Goal: Task Accomplishment & Management: Manage account settings

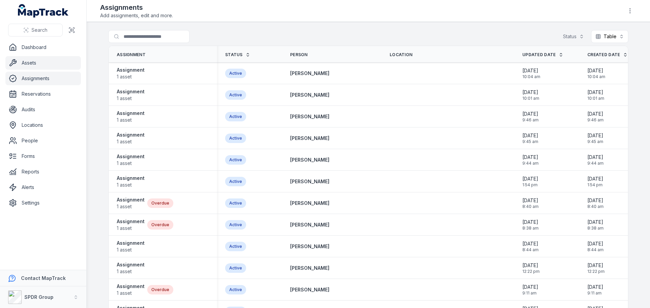
click at [28, 64] on link "Assets" at bounding box center [43, 63] width 76 height 14
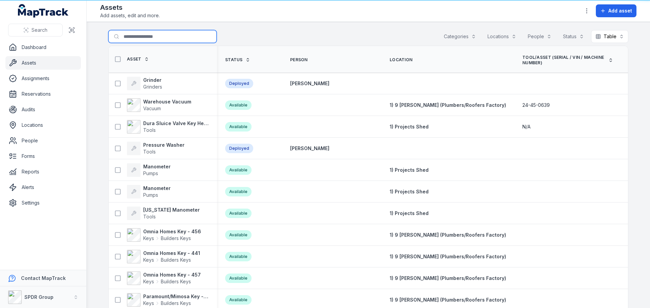
click at [125, 36] on input "Search for assets" at bounding box center [162, 36] width 108 height 13
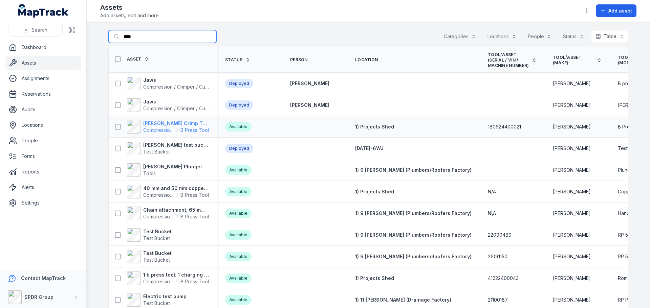
type input "****"
click at [162, 126] on strong "[PERSON_NAME] Crimp Tool" at bounding box center [176, 123] width 66 height 7
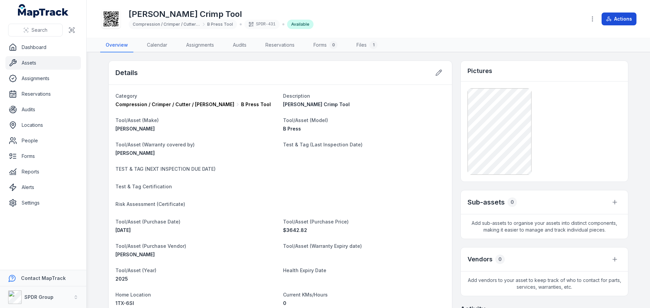
click at [618, 22] on button "Actions" at bounding box center [619, 19] width 35 height 13
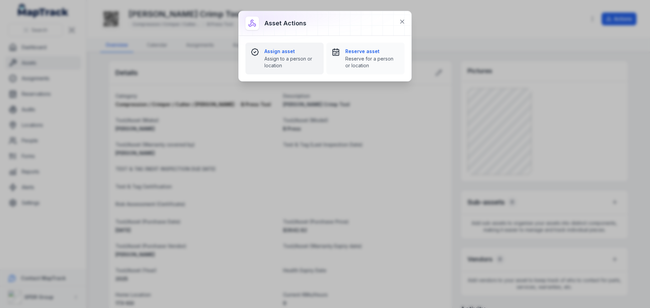
click at [275, 49] on strong "Assign asset" at bounding box center [291, 51] width 54 height 7
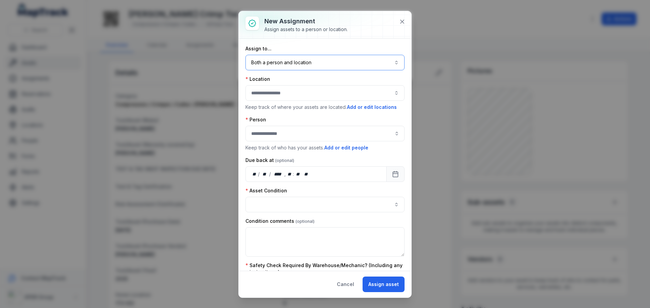
click at [278, 62] on button "Both a person and location ****" at bounding box center [325, 63] width 159 height 16
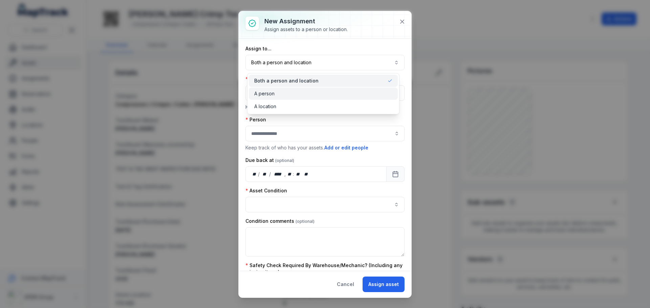
click at [273, 93] on span "A person" at bounding box center [264, 93] width 20 height 7
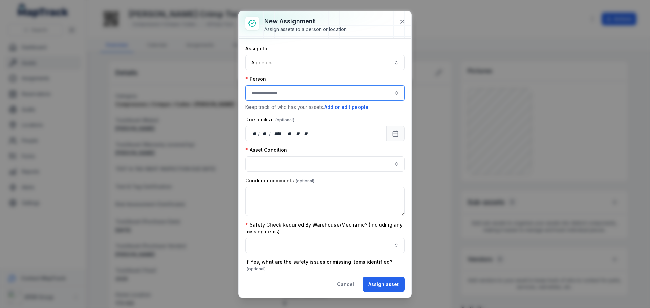
click at [273, 93] on input "assignment-add:person-label" at bounding box center [325, 93] width 159 height 16
click at [270, 110] on span "[PERSON_NAME]" at bounding box center [272, 111] width 38 height 7
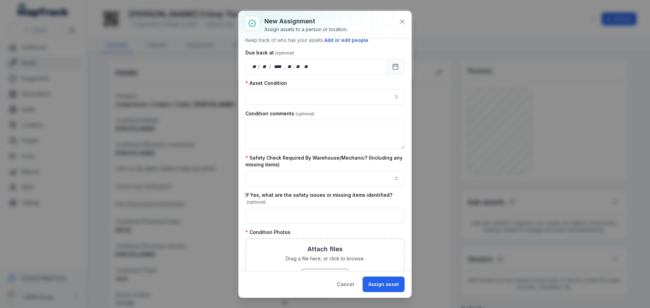
scroll to position [68, 0]
type input "**********"
click at [262, 99] on button "button" at bounding box center [325, 97] width 159 height 16
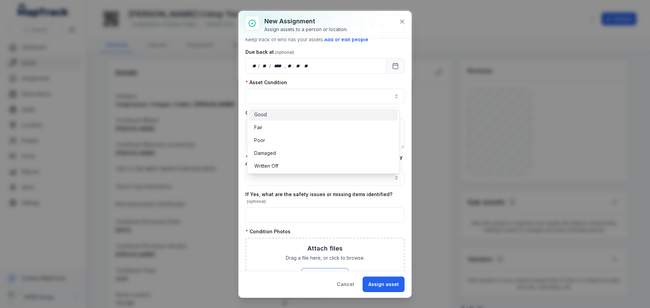
click at [260, 117] on span "Good" at bounding box center [260, 114] width 13 height 7
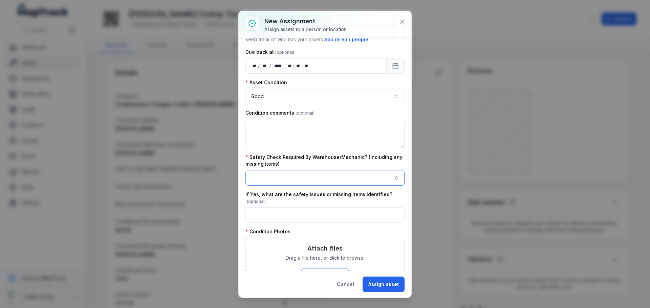
click at [260, 177] on button "button" at bounding box center [325, 178] width 159 height 16
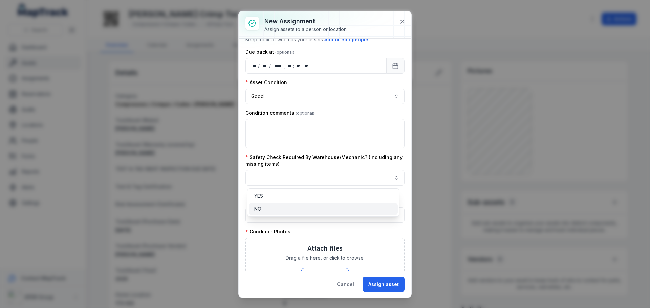
click at [262, 210] on div "NO" at bounding box center [323, 209] width 138 height 7
click at [289, 229] on div "**********" at bounding box center [325, 197] width 159 height 439
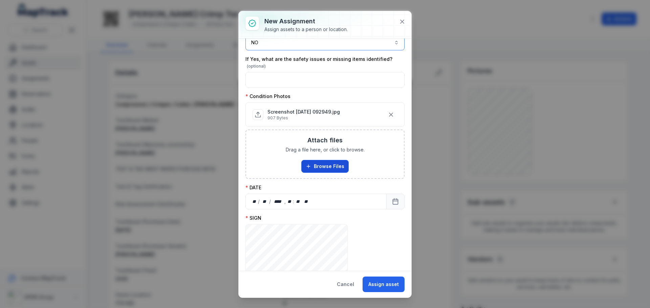
scroll to position [261, 0]
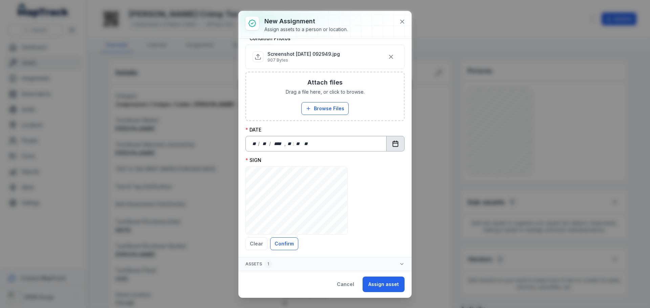
click at [393, 142] on rect "Calendar" at bounding box center [395, 144] width 5 height 5
click at [285, 244] on button "Confirm" at bounding box center [284, 244] width 28 height 13
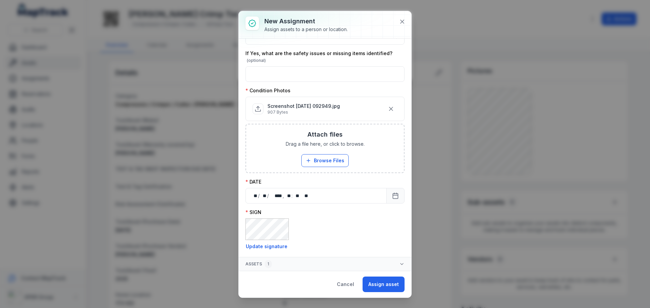
scroll to position [209, 0]
click at [389, 290] on button "Assign asset" at bounding box center [384, 285] width 42 height 16
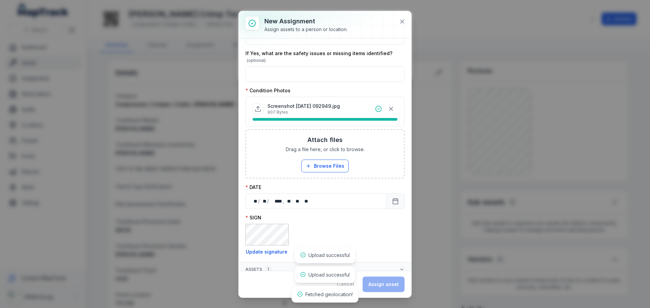
scroll to position [214, 0]
